Goal: Book appointment/travel/reservation

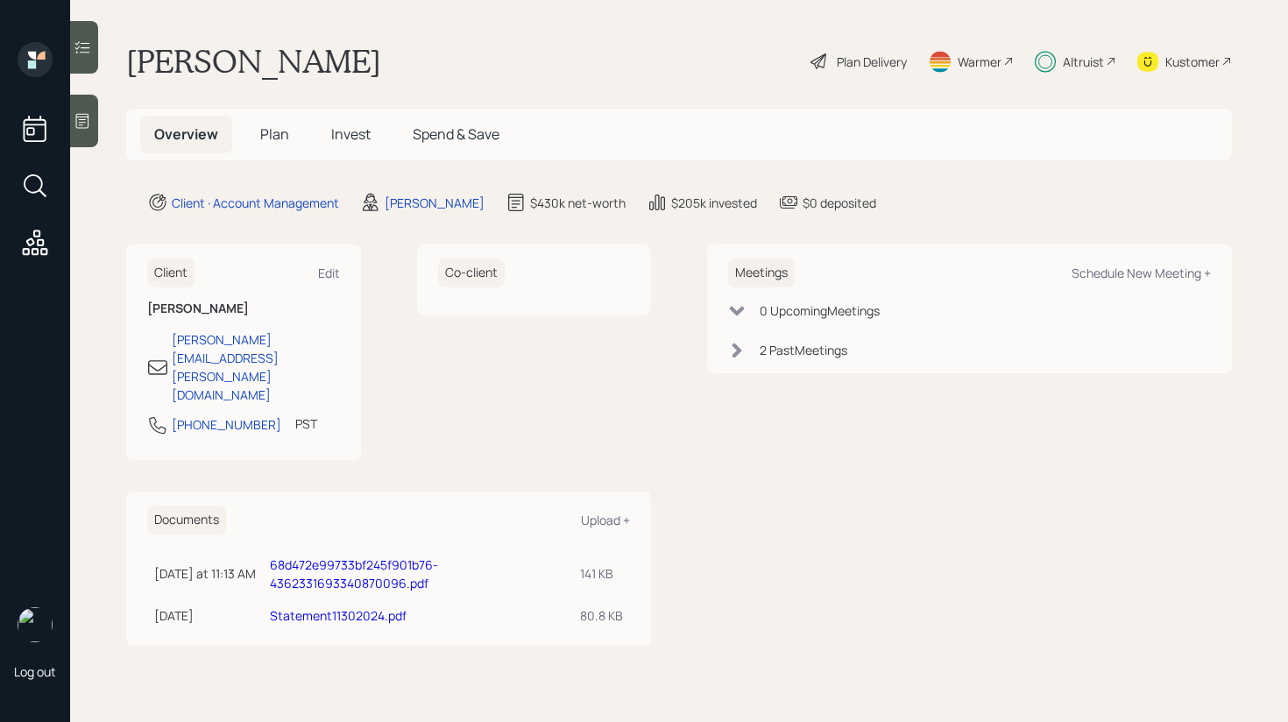
click at [1129, 275] on div "Schedule New Meeting +" at bounding box center [1141, 273] width 139 height 17
select select "59554aeb-d739-4552-90b9-0d27d70b4bf7"
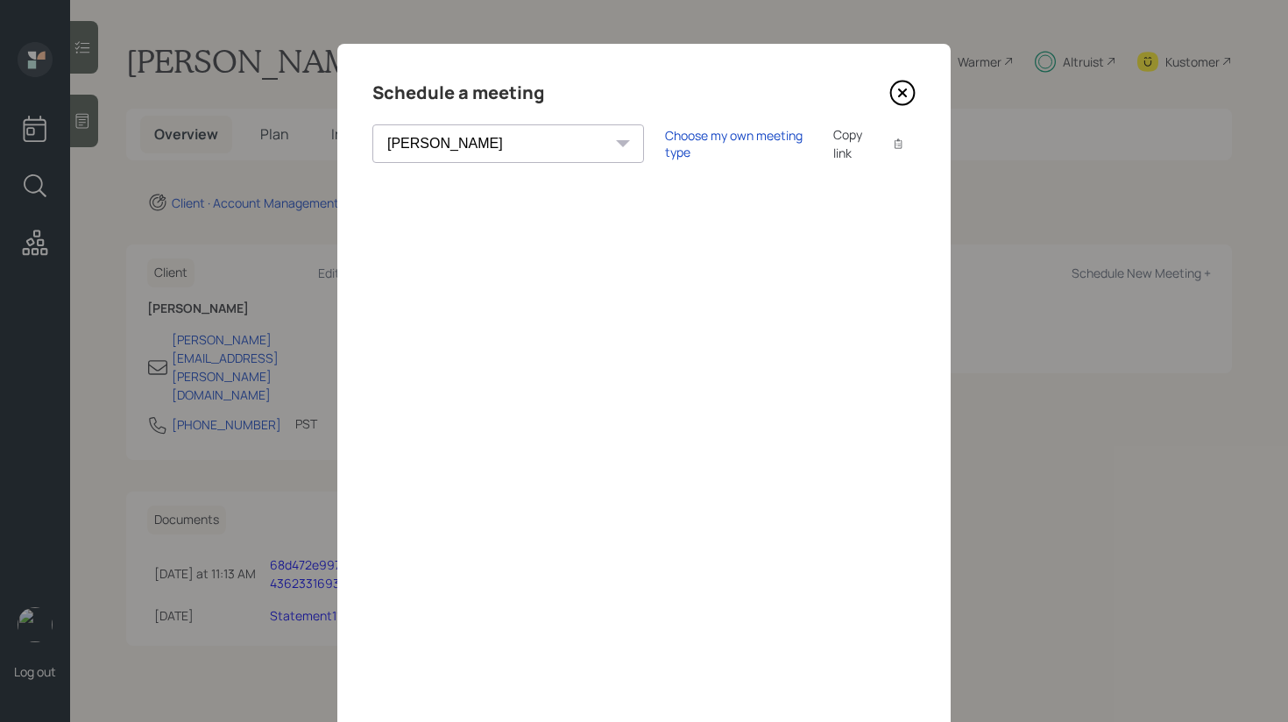
click at [833, 150] on div "Copy link" at bounding box center [853, 143] width 40 height 37
click at [903, 94] on icon at bounding box center [902, 92] width 7 height 7
